Goal: Navigation & Orientation: Go to known website

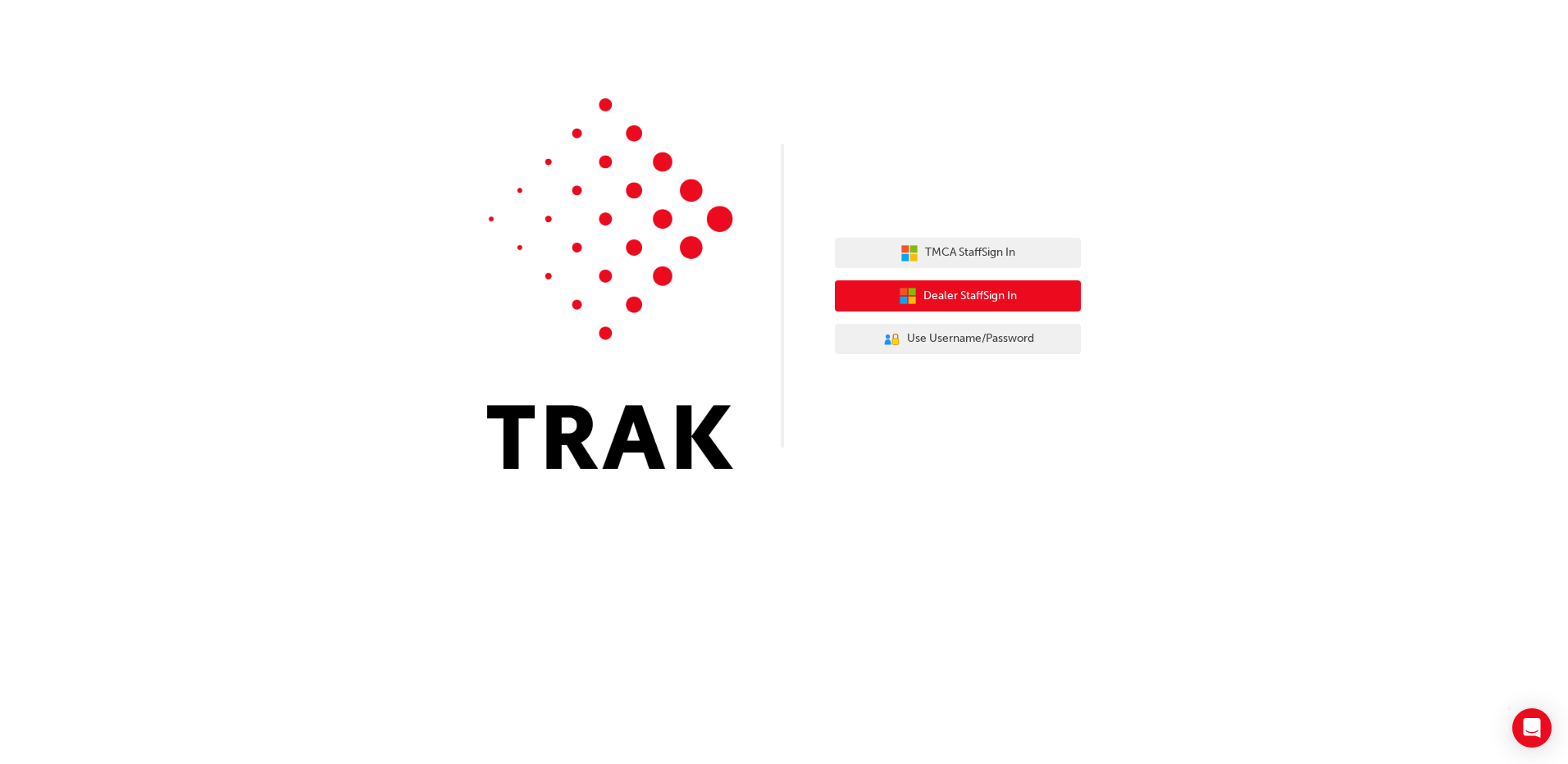
click at [948, 296] on span "Dealer Staff Sign In" at bounding box center [969, 296] width 93 height 19
